Goal: Task Accomplishment & Management: Use online tool/utility

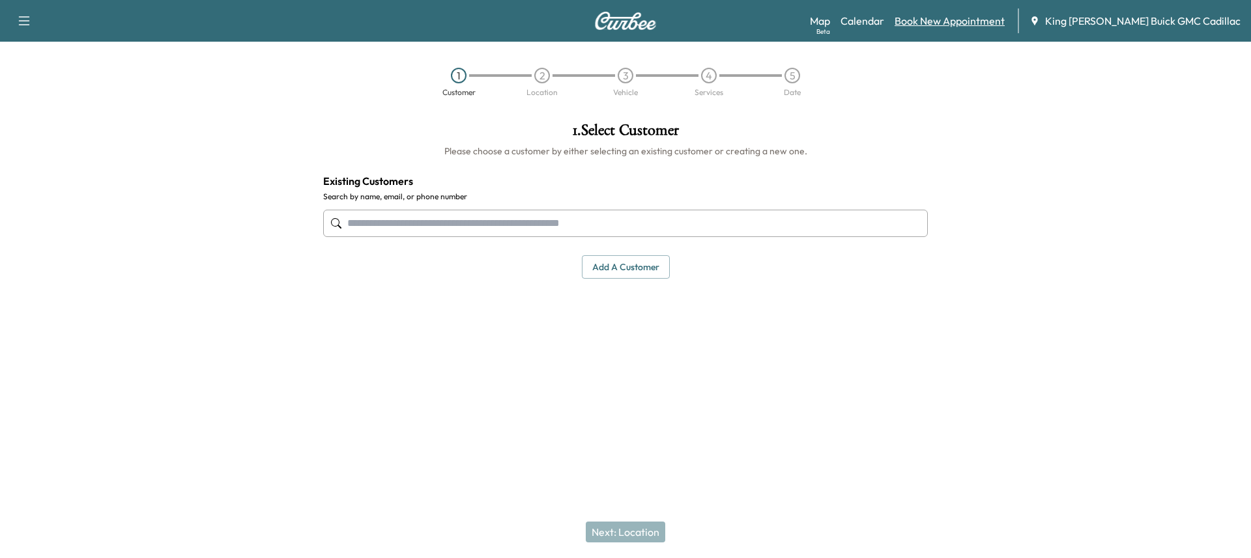
click at [949, 20] on link "Book New Appointment" at bounding box center [950, 21] width 110 height 16
click at [977, 20] on link "Book New Appointment" at bounding box center [950, 21] width 110 height 16
click at [1005, 22] on link "Book New Appointment" at bounding box center [950, 21] width 110 height 16
click at [446, 218] on input "text" at bounding box center [625, 223] width 605 height 27
click at [923, 19] on div "Map Beta Calendar Book New Appointment King [PERSON_NAME] Buick GMC Cadillac" at bounding box center [1025, 20] width 431 height 25
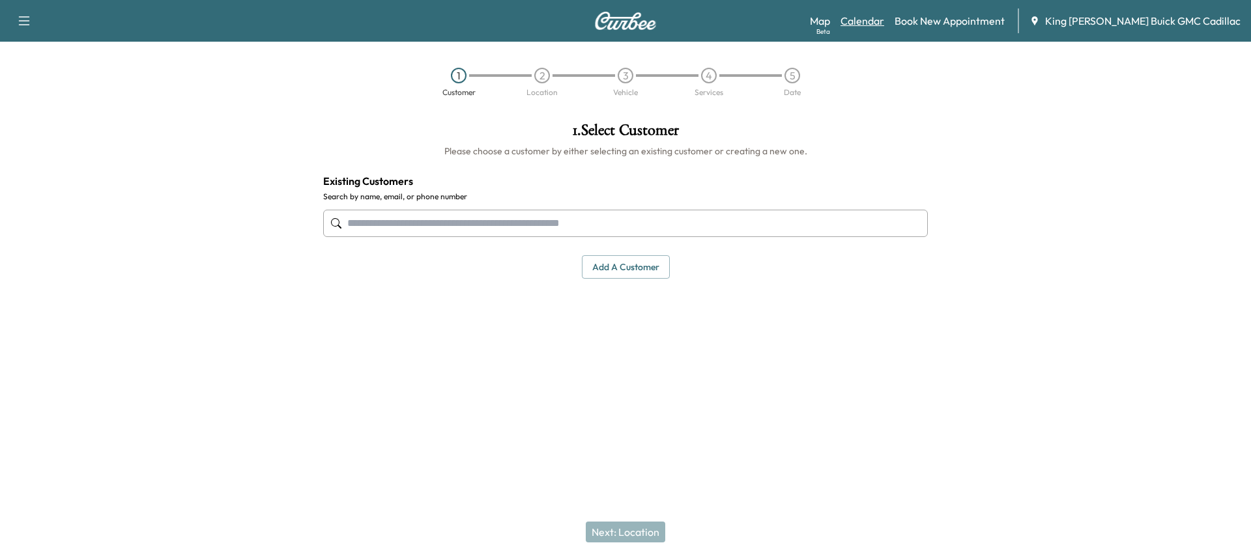
click at [884, 20] on link "Calendar" at bounding box center [863, 21] width 44 height 16
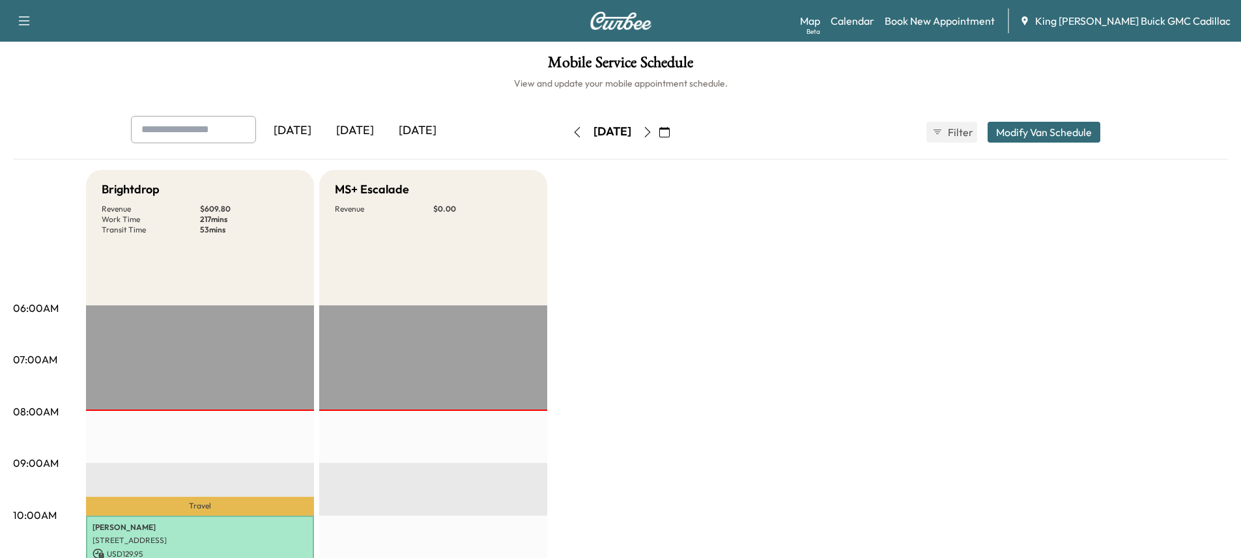
click at [653, 130] on icon "button" at bounding box center [647, 132] width 10 height 10
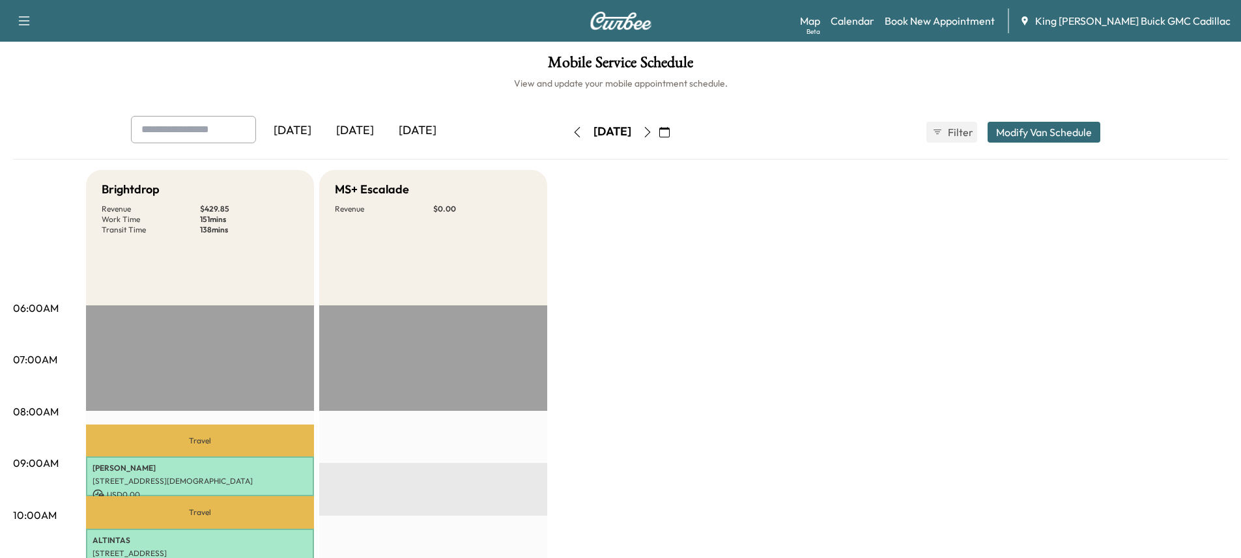
click at [659, 125] on button "button" at bounding box center [648, 132] width 22 height 21
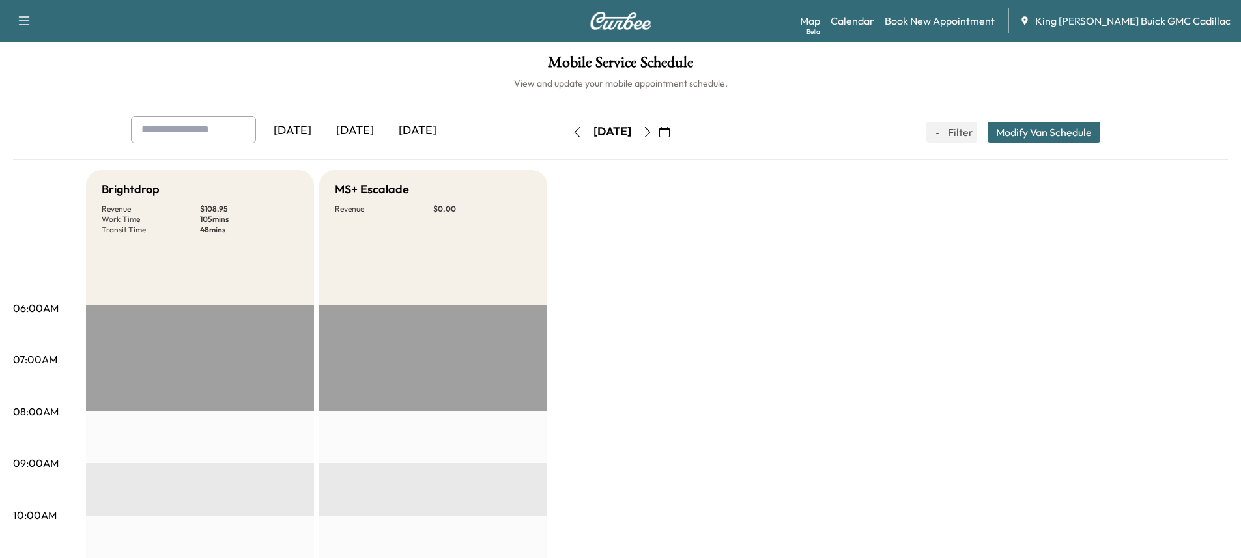
click at [653, 129] on icon "button" at bounding box center [647, 132] width 10 height 10
click at [366, 128] on div "[DATE]" at bounding box center [355, 131] width 63 height 30
